Goal: Find specific page/section: Find specific page/section

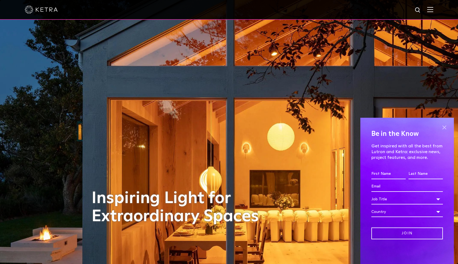
click at [443, 127] on span at bounding box center [444, 127] width 8 height 8
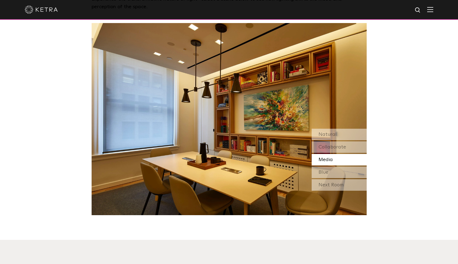
scroll to position [528, 0]
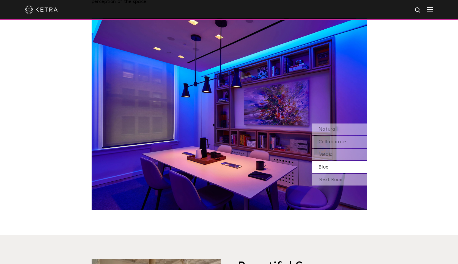
click at [221, 127] on img at bounding box center [229, 114] width 275 height 192
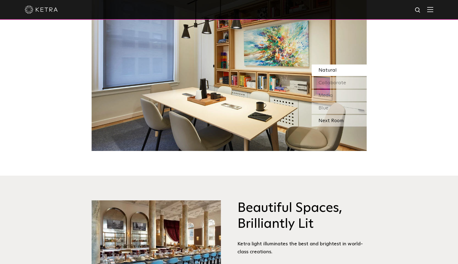
click at [323, 122] on div "Next Room" at bounding box center [338, 121] width 55 height 12
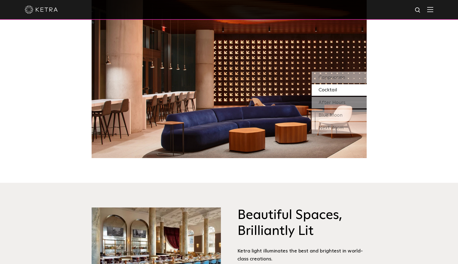
scroll to position [568, 0]
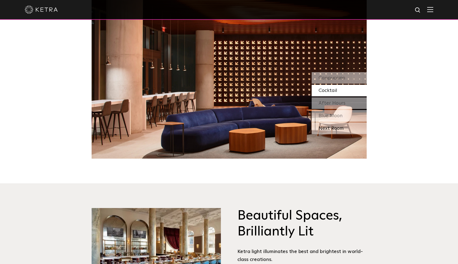
click at [327, 127] on div "Next Room" at bounding box center [338, 129] width 55 height 12
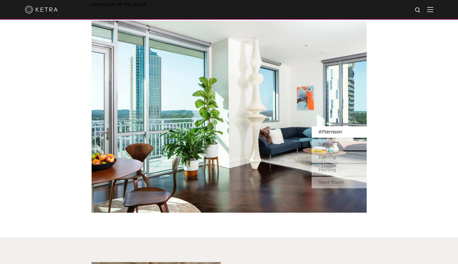
scroll to position [514, 0]
click at [435, 128] on div "Watch Light Transform Experience the transformative nature of light—select a sc…" at bounding box center [229, 78] width 458 height 269
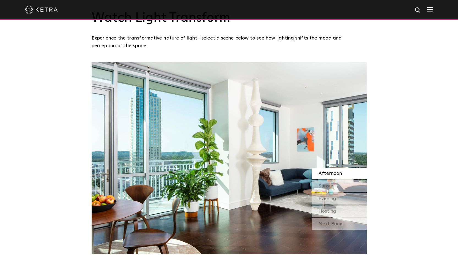
scroll to position [494, 0]
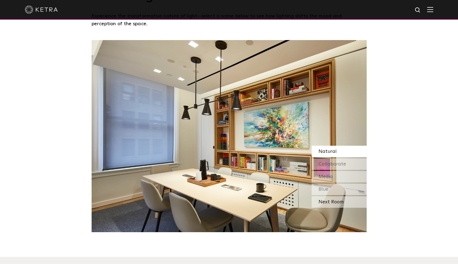
click at [330, 205] on div "Next Room" at bounding box center [338, 203] width 55 height 12
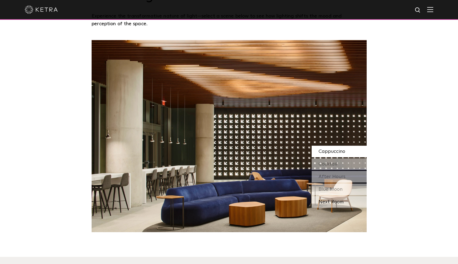
click at [332, 202] on div "Next Room" at bounding box center [338, 203] width 55 height 12
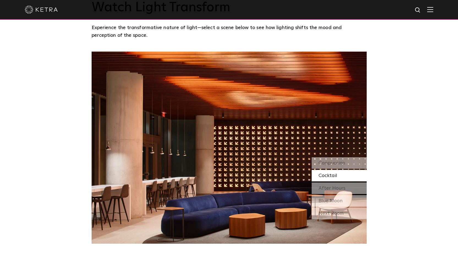
scroll to position [496, 0]
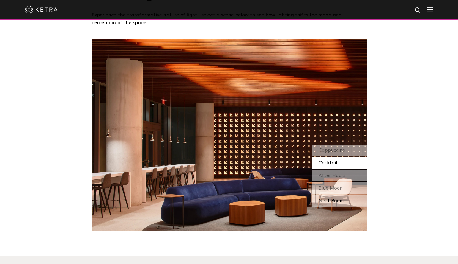
click at [329, 201] on div "Next Room" at bounding box center [338, 201] width 55 height 12
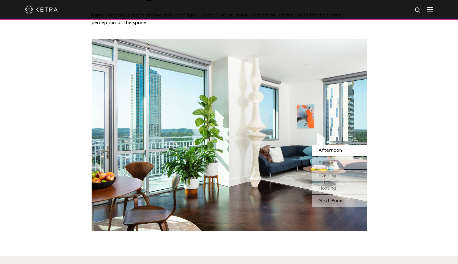
click at [335, 202] on div "Next Room" at bounding box center [338, 201] width 55 height 12
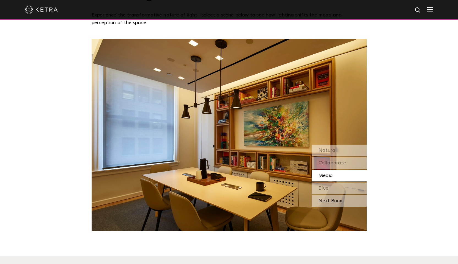
click at [332, 204] on div "Next Room" at bounding box center [338, 201] width 55 height 12
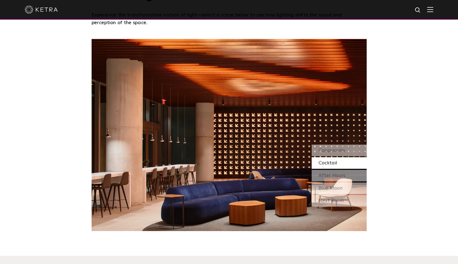
click at [332, 204] on div "Next Room" at bounding box center [338, 201] width 55 height 12
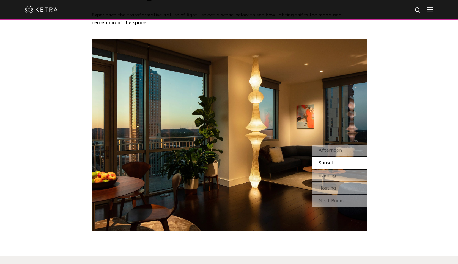
click at [437, 9] on div at bounding box center [229, 10] width 458 height 20
click at [433, 10] on img at bounding box center [430, 9] width 6 height 5
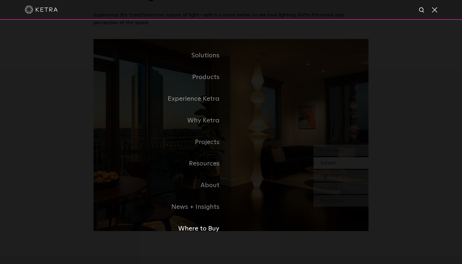
click at [206, 228] on link "Where to Buy" at bounding box center [161, 229] width 137 height 22
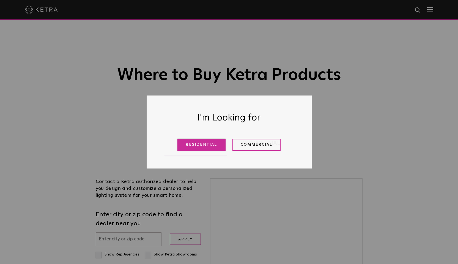
click at [217, 147] on link "Residential" at bounding box center [201, 145] width 48 height 12
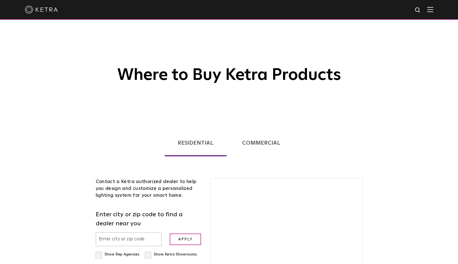
scroll to position [140, 0]
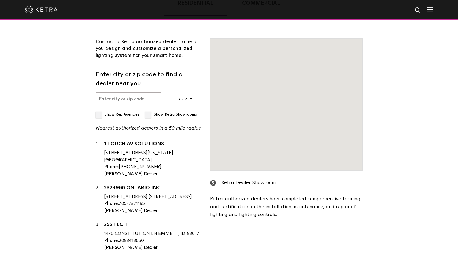
click at [133, 231] on div "1470 CONSTITUTION LN EMMETT, ID, 83617" at bounding box center [153, 234] width 98 height 7
click at [121, 231] on div "1470 CONSTITUTION LN EMMETT, ID, 83617" at bounding box center [153, 234] width 98 height 7
click at [150, 231] on div "1470 CONSTITUTION LN EMMETT, ID, 83617" at bounding box center [153, 234] width 98 height 7
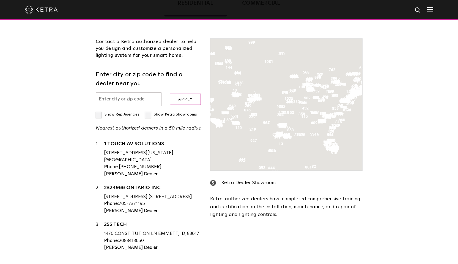
click at [418, 91] on div "Loading... Residential Commercial Contact a [PERSON_NAME] authorized dealer to …" at bounding box center [229, 125] width 458 height 290
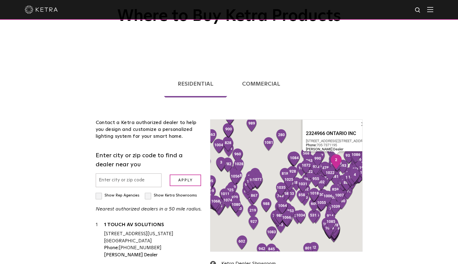
scroll to position [171, 0]
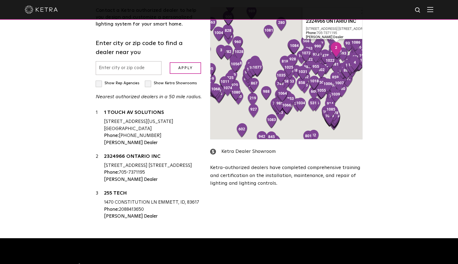
click at [130, 70] on input "text" at bounding box center [129, 68] width 66 height 14
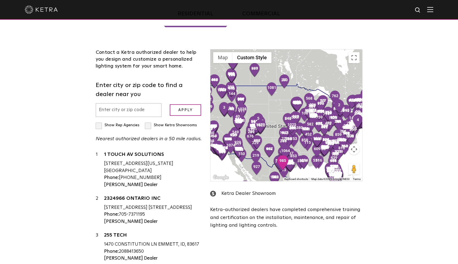
scroll to position [27, 0]
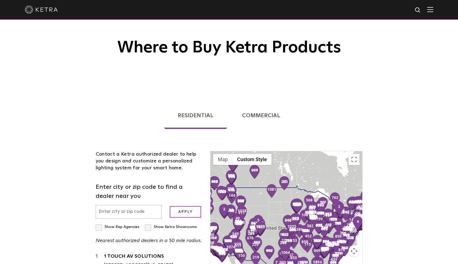
drag, startPoint x: 301, startPoint y: 166, endPoint x: 314, endPoint y: 107, distance: 59.8
click at [306, 51] on span "Where to Buy [PERSON_NAME] Products Loading... Residential Commercial Contact a…" at bounding box center [229, 178] width 458 height 410
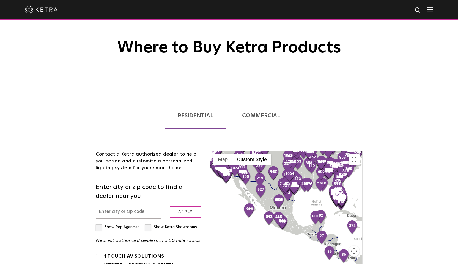
drag, startPoint x: 293, startPoint y: 181, endPoint x: 284, endPoint y: 184, distance: 9.0
click at [292, 217] on div at bounding box center [285, 217] width 151 height 132
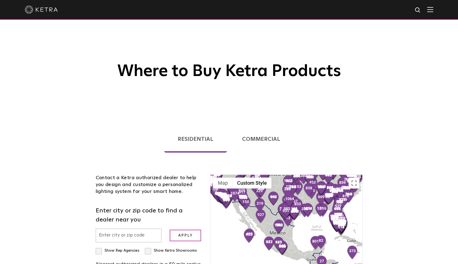
scroll to position [0, 0]
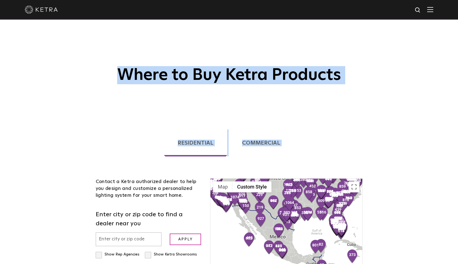
drag, startPoint x: 405, startPoint y: 164, endPoint x: 385, endPoint y: -3, distance: 168.8
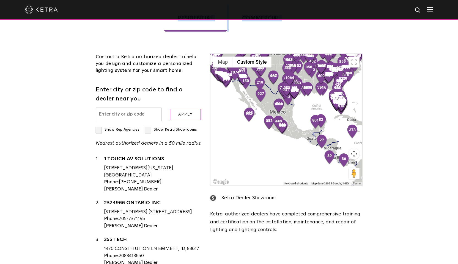
scroll to position [125, 0]
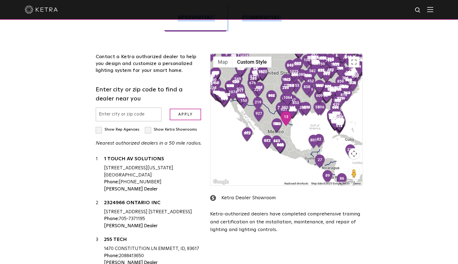
drag, startPoint x: 286, startPoint y: 120, endPoint x: 284, endPoint y: 131, distance: 11.3
click at [284, 126] on img "13" at bounding box center [286, 118] width 12 height 15
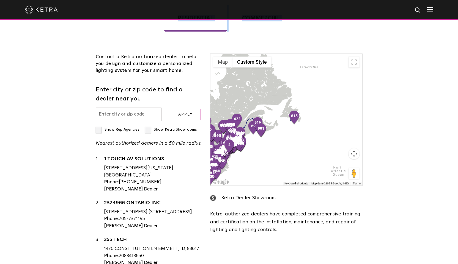
click at [122, 120] on input "text" at bounding box center [129, 115] width 66 height 14
type input "78727"
click at [170, 109] on input "Apply" at bounding box center [185, 115] width 31 height 12
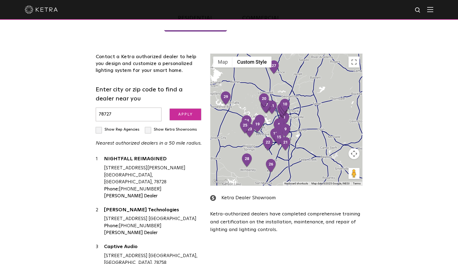
click at [194, 114] on input "Apply" at bounding box center [185, 115] width 31 height 12
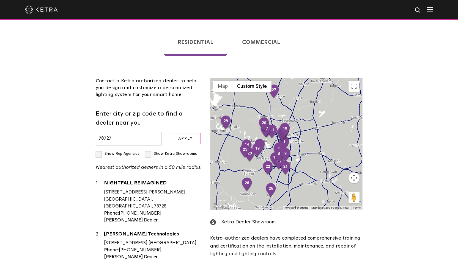
scroll to position [78, 0]
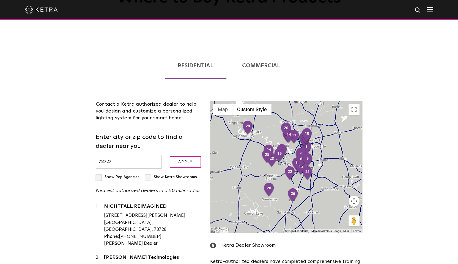
drag, startPoint x: 306, startPoint y: 182, endPoint x: 368, endPoint y: 191, distance: 62.8
click at [323, 166] on div at bounding box center [285, 167] width 151 height 132
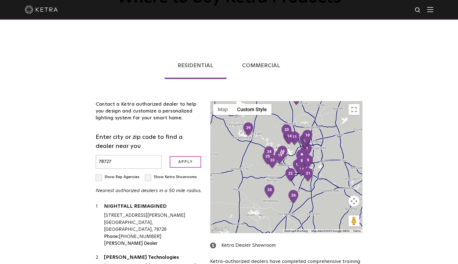
click at [354, 202] on button "Map camera controls" at bounding box center [353, 201] width 11 height 11
click at [342, 188] on button "Zoom in" at bounding box center [339, 187] width 11 height 11
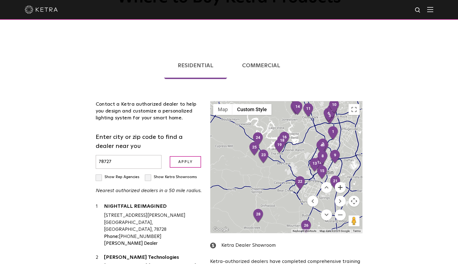
click at [342, 188] on button "Zoom in" at bounding box center [339, 187] width 11 height 11
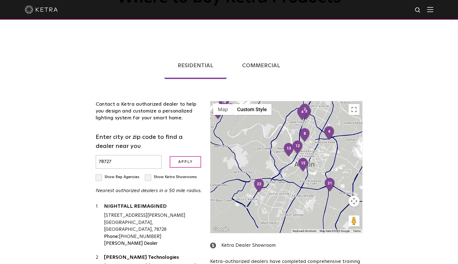
drag, startPoint x: 302, startPoint y: 164, endPoint x: 242, endPoint y: 150, distance: 61.9
click at [242, 150] on div at bounding box center [285, 167] width 151 height 132
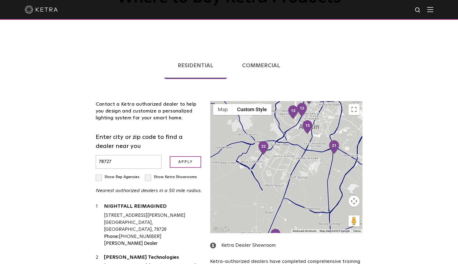
drag, startPoint x: 311, startPoint y: 175, endPoint x: 311, endPoint y: 162, distance: 13.5
click at [311, 162] on div at bounding box center [285, 167] width 151 height 132
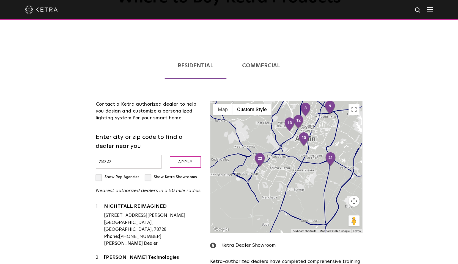
drag, startPoint x: 311, startPoint y: 161, endPoint x: 307, endPoint y: 174, distance: 13.7
click at [307, 174] on div at bounding box center [285, 167] width 151 height 132
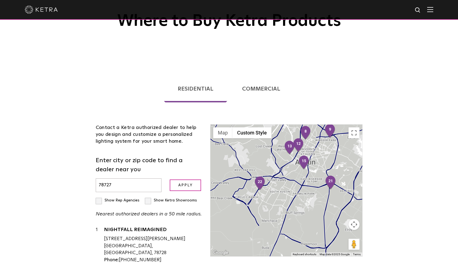
scroll to position [35, 0]
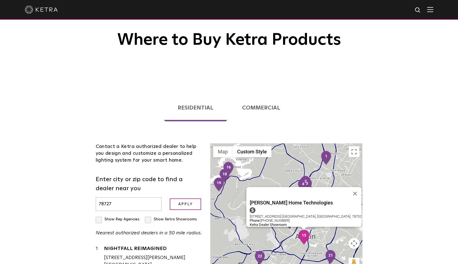
click at [302, 233] on img "15" at bounding box center [304, 237] width 12 height 15
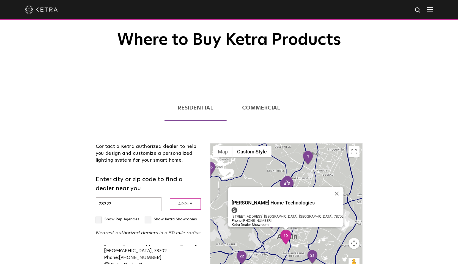
click at [286, 237] on img "15" at bounding box center [286, 237] width 12 height 15
click at [283, 237] on img "15" at bounding box center [286, 237] width 12 height 15
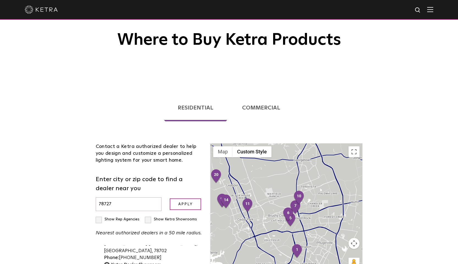
scroll to position [95, 0]
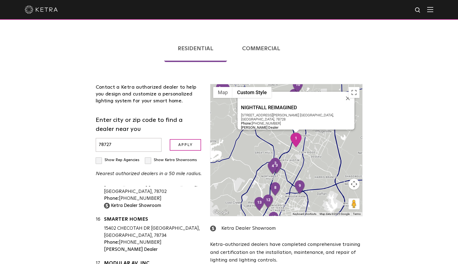
drag, startPoint x: 296, startPoint y: 203, endPoint x: 294, endPoint y: 151, distance: 51.5
click at [295, 145] on div "NIGHTFALL REIMAGINED [STREET_ADDRESS][PERSON_NAME] [GEOGRAPHIC_DATA], [GEOGRAPH…" at bounding box center [285, 150] width 151 height 132
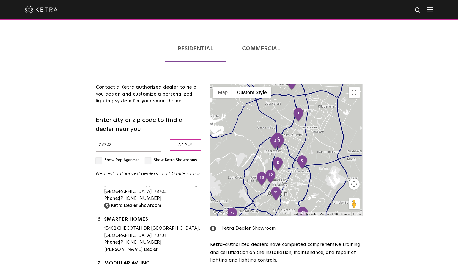
drag, startPoint x: 292, startPoint y: 159, endPoint x: 293, endPoint y: 143, distance: 16.3
click at [293, 143] on div at bounding box center [285, 150] width 151 height 132
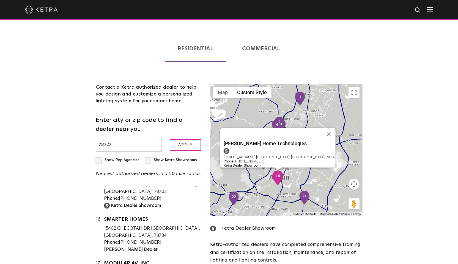
click at [276, 179] on img "15" at bounding box center [278, 178] width 12 height 15
click at [129, 180] on link "[PERSON_NAME] Home Technologies" at bounding box center [153, 176] width 98 height 7
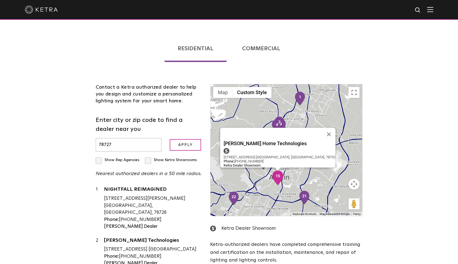
scroll to position [587, 0]
